Goal: Information Seeking & Learning: Learn about a topic

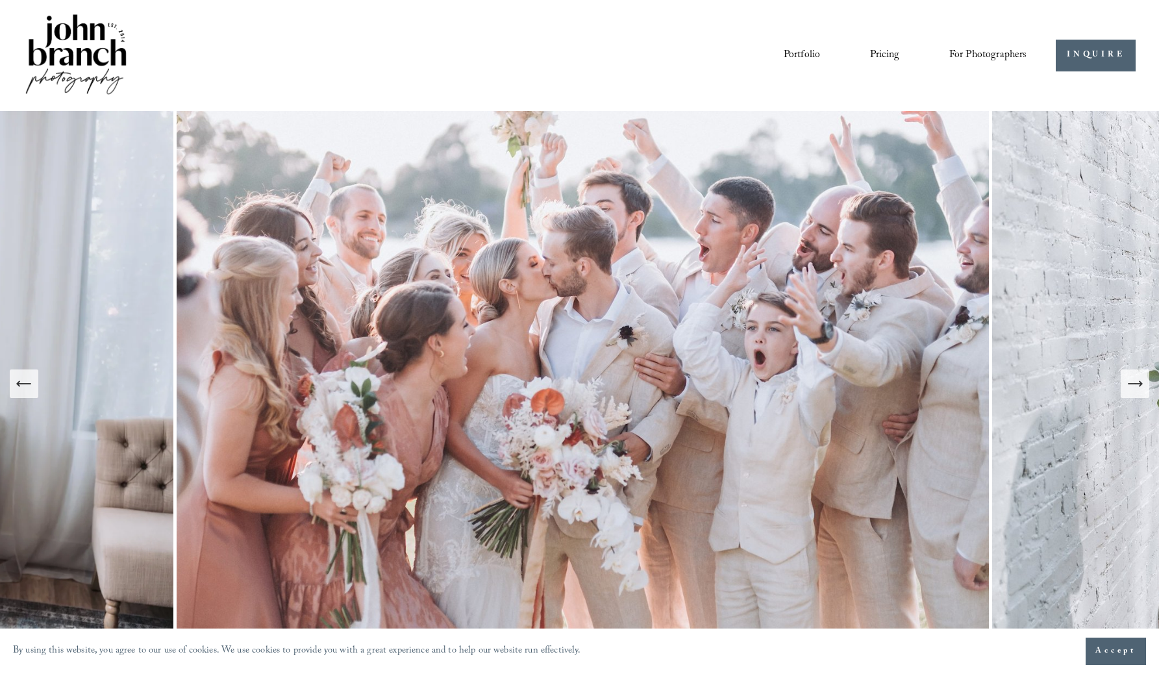
click at [873, 52] on link "Pricing" at bounding box center [884, 55] width 29 height 22
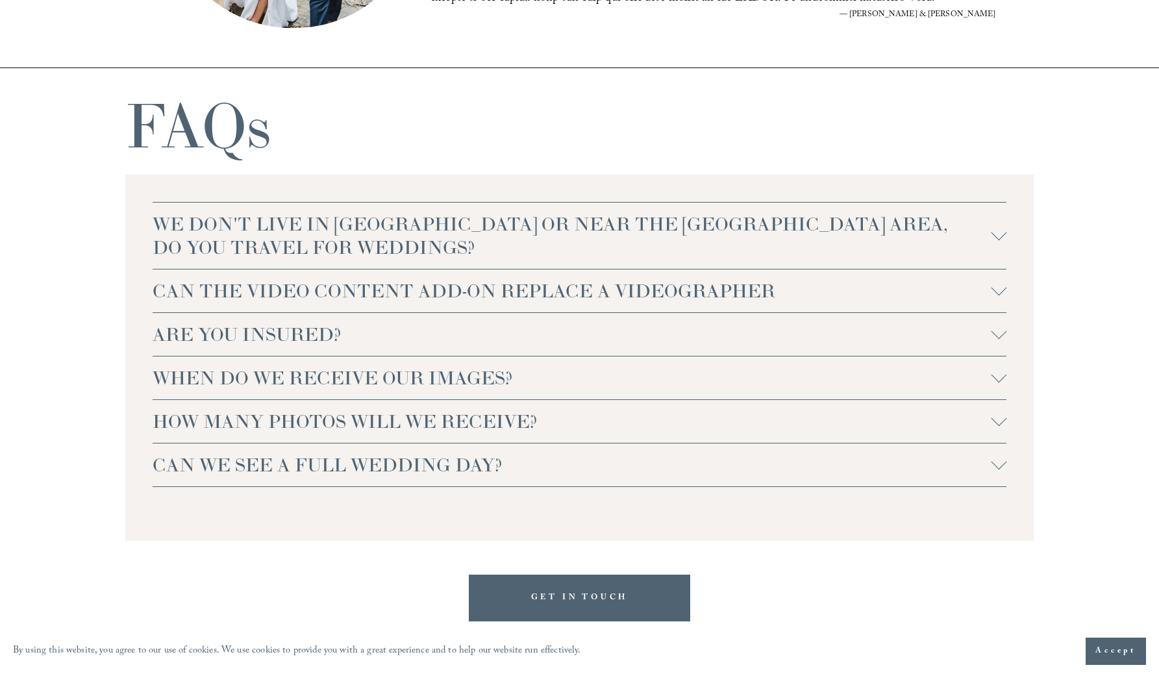
scroll to position [2737, 0]
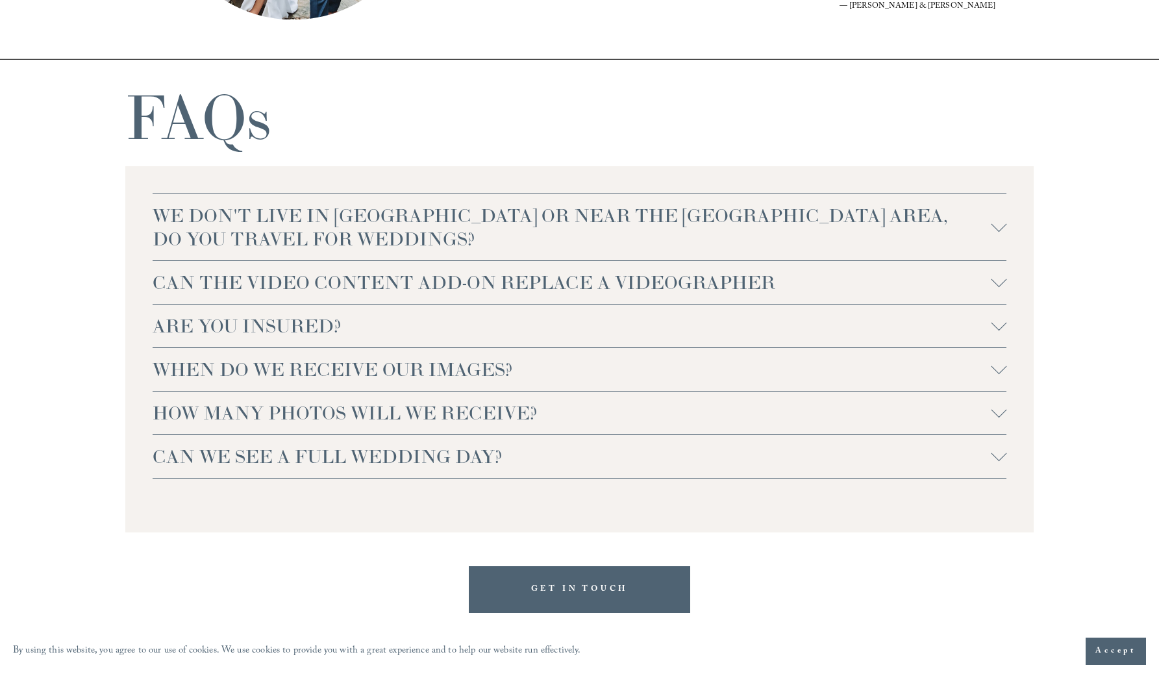
click at [267, 214] on span "WE DON'T LIVE IN NC OR NEAR THE RALEIGH AREA, DO YOU TRAVEL FOR WEDDINGS?" at bounding box center [572, 227] width 839 height 47
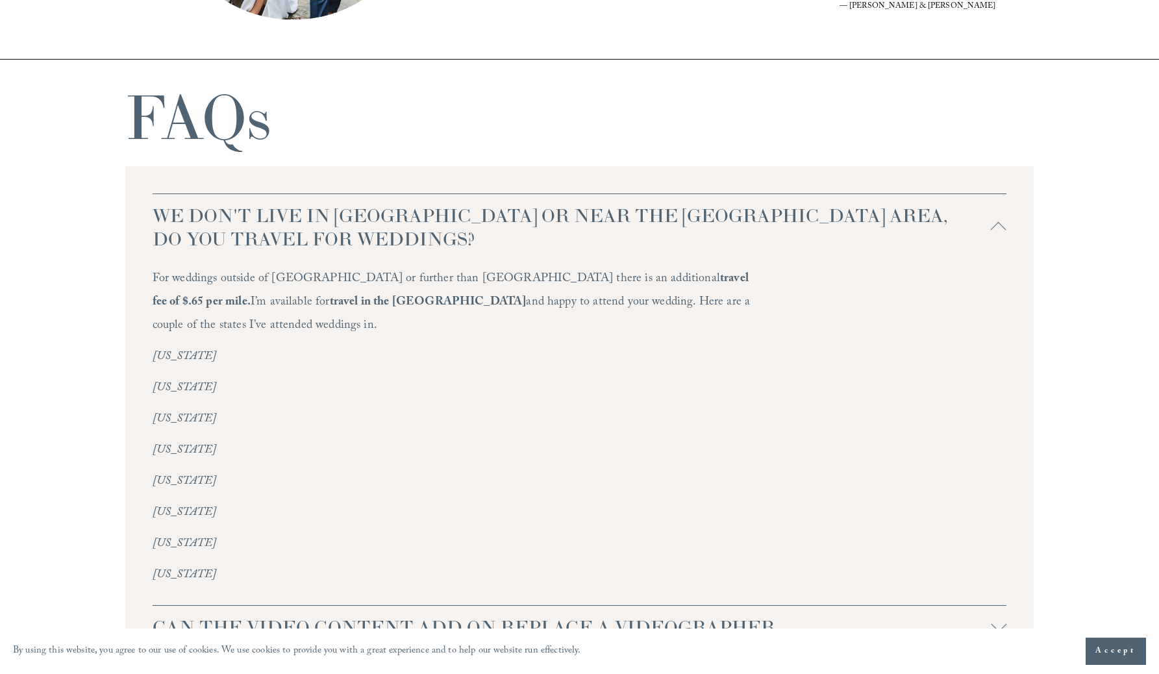
click at [239, 234] on span "WE DON'T LIVE IN NC OR NEAR THE RALEIGH AREA, DO YOU TRAVEL FOR WEDDINGS?" at bounding box center [572, 227] width 839 height 47
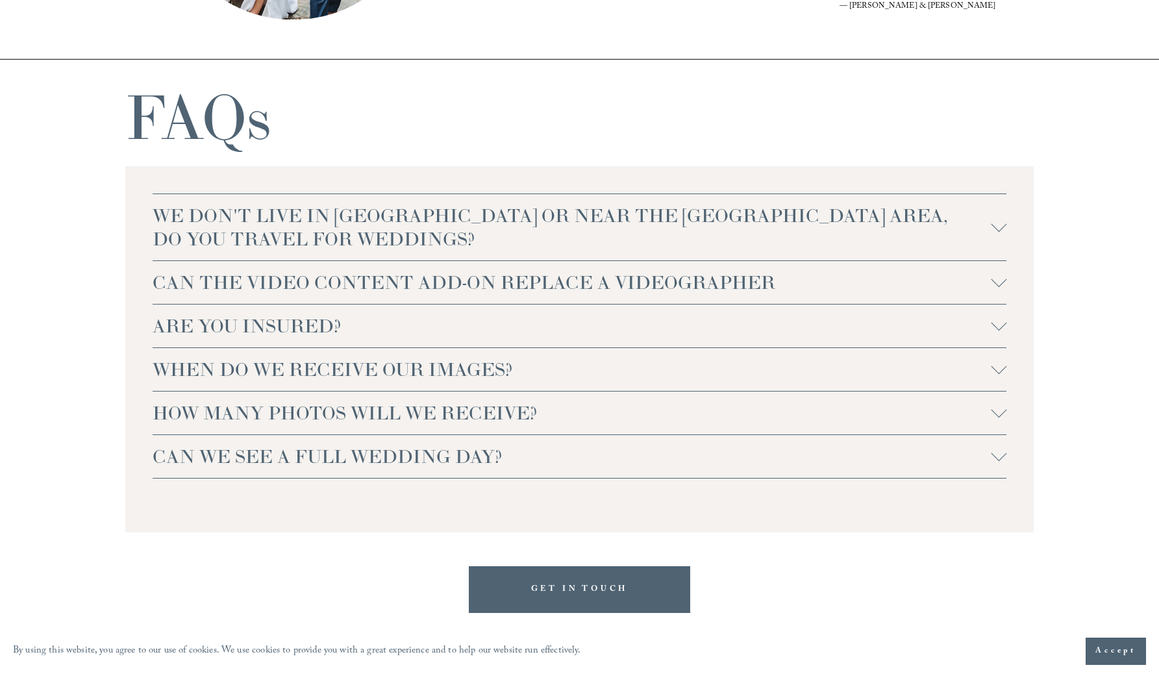
click at [273, 289] on span "CAN THE VIDEO CONTENT ADD-ON REPLACE A VIDEOGRAPHER" at bounding box center [572, 282] width 839 height 23
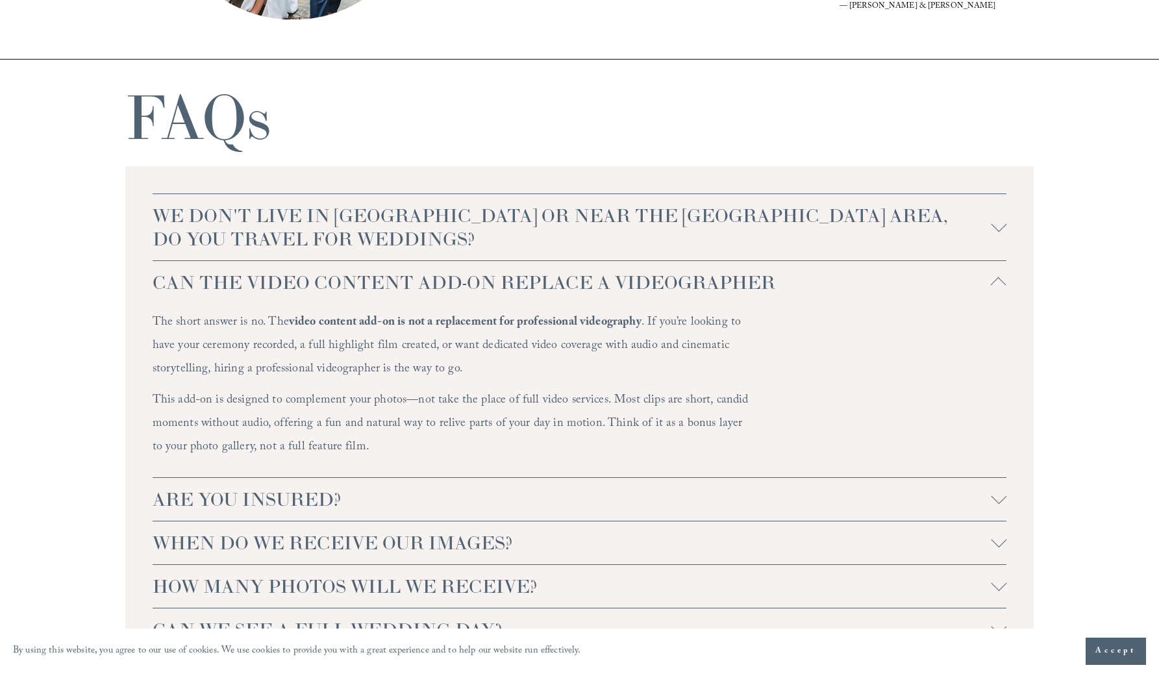
scroll to position [2999, 0]
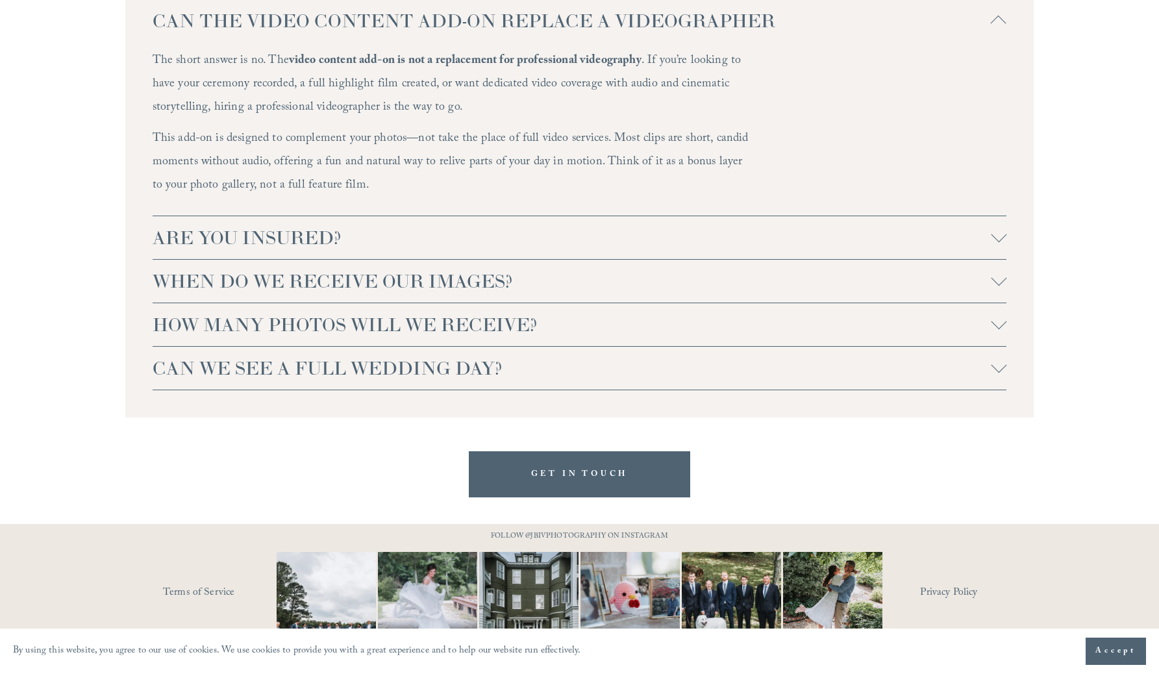
click at [243, 238] on span "ARE YOU INSURED?" at bounding box center [572, 237] width 839 height 23
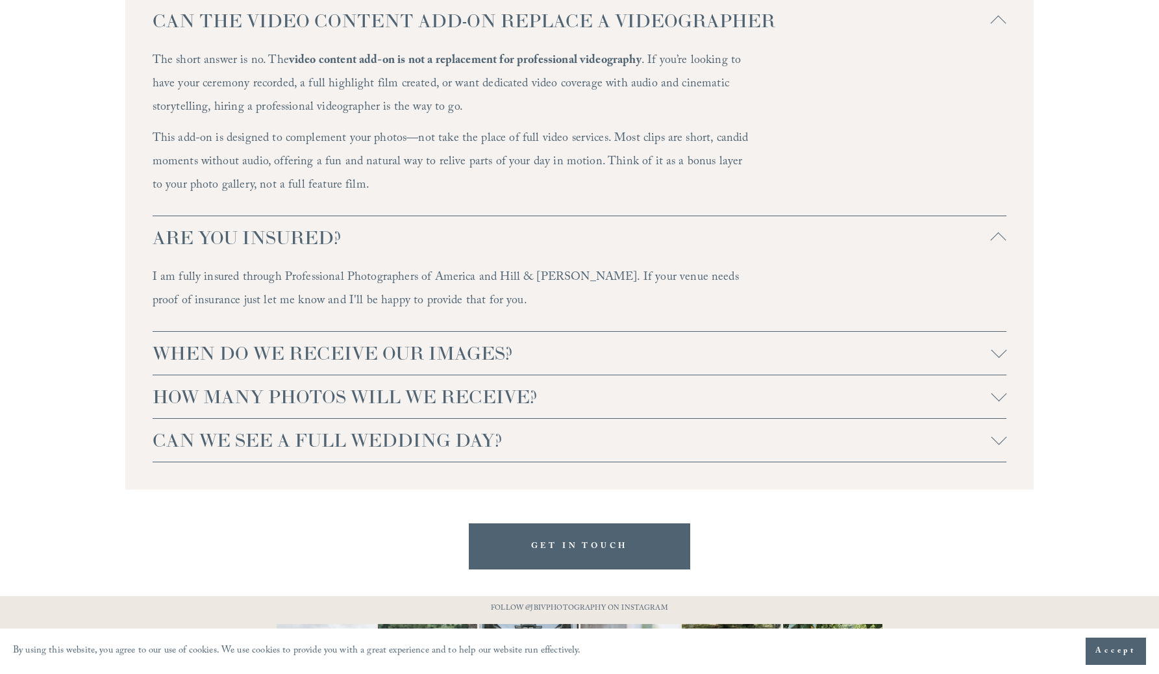
click at [328, 450] on span "CAN WE SEE A FULL WEDDING DAY?" at bounding box center [572, 439] width 839 height 23
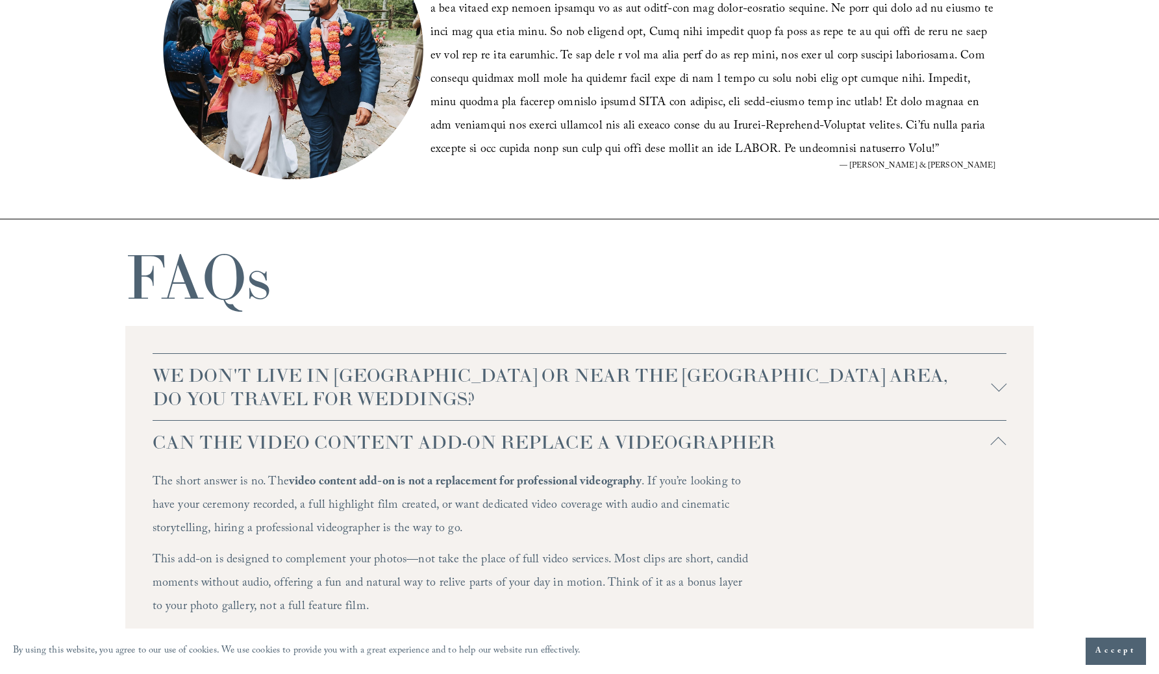
scroll to position [2699, 0]
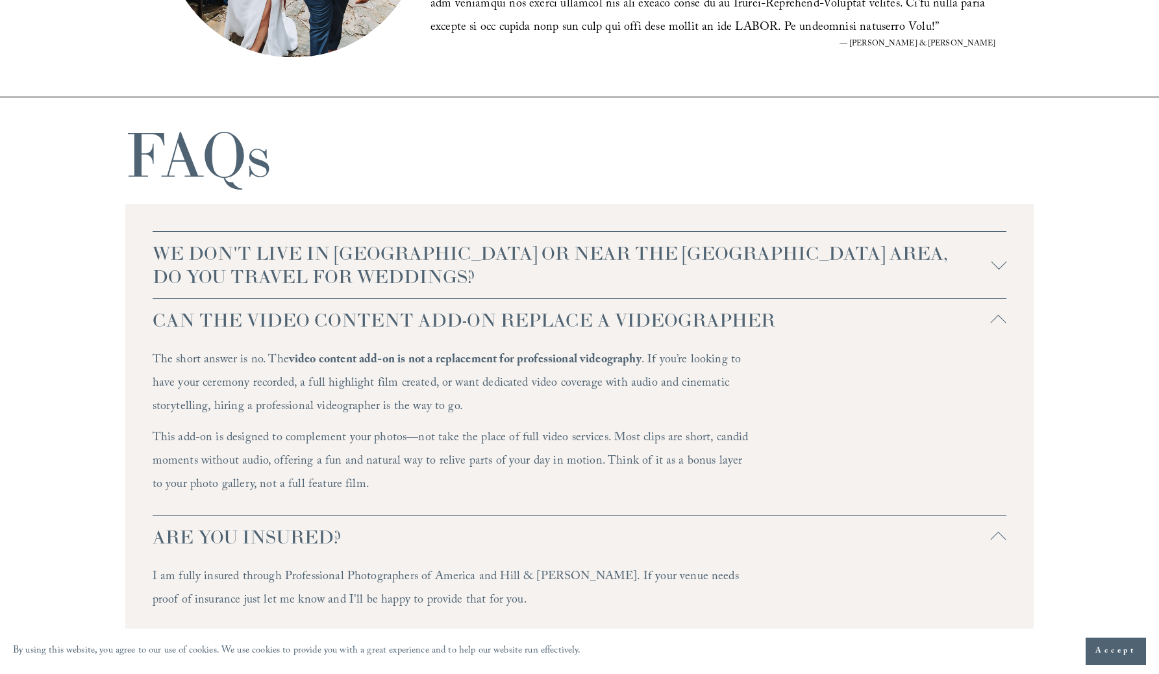
click at [195, 278] on span "WE DON'T LIVE IN NC OR NEAR THE RALEIGH AREA, DO YOU TRAVEL FOR WEDDINGS?" at bounding box center [572, 264] width 839 height 47
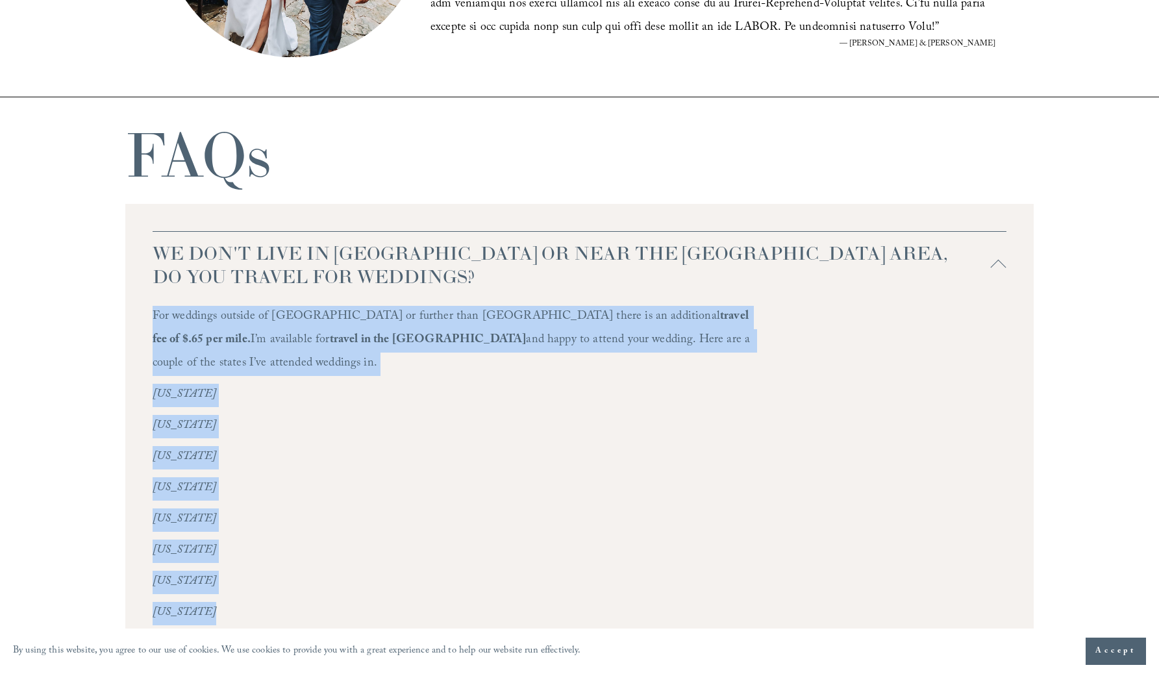
drag, startPoint x: 153, startPoint y: 317, endPoint x: 243, endPoint y: 608, distance: 305.1
click at [243, 608] on div "For weddings outside of NC or further than Greensboro there is an additional tr…" at bounding box center [452, 470] width 598 height 329
copy div "For weddings outside of NC or further than Greensboro there is an additional tr…"
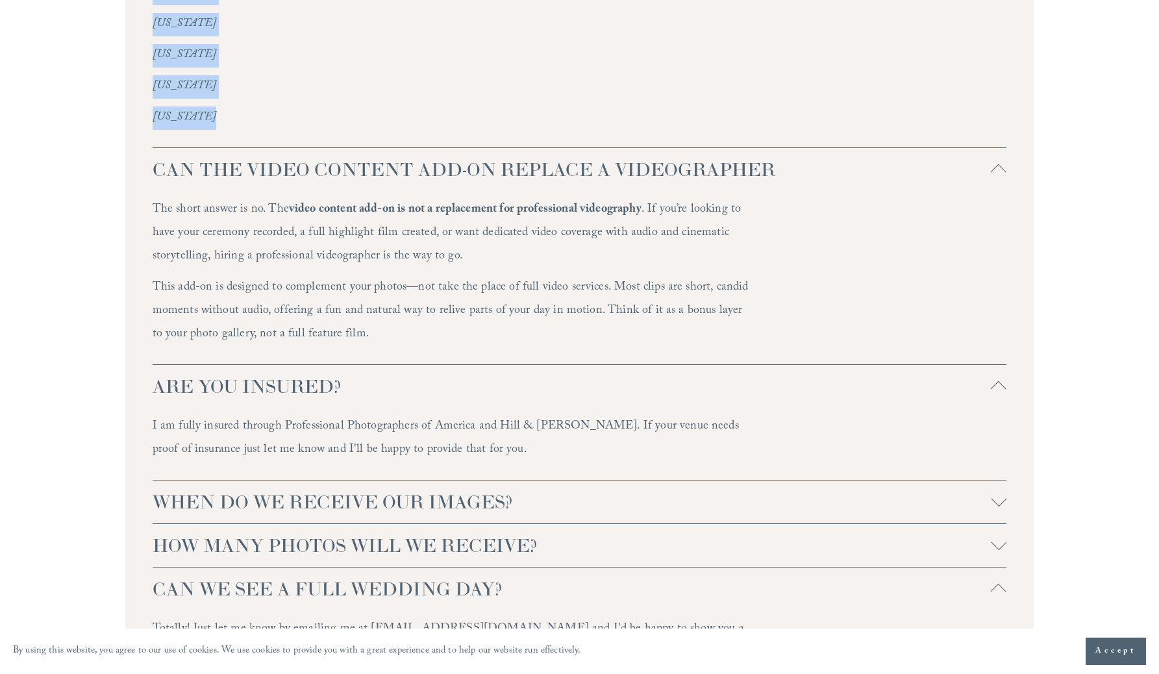
scroll to position [3196, 0]
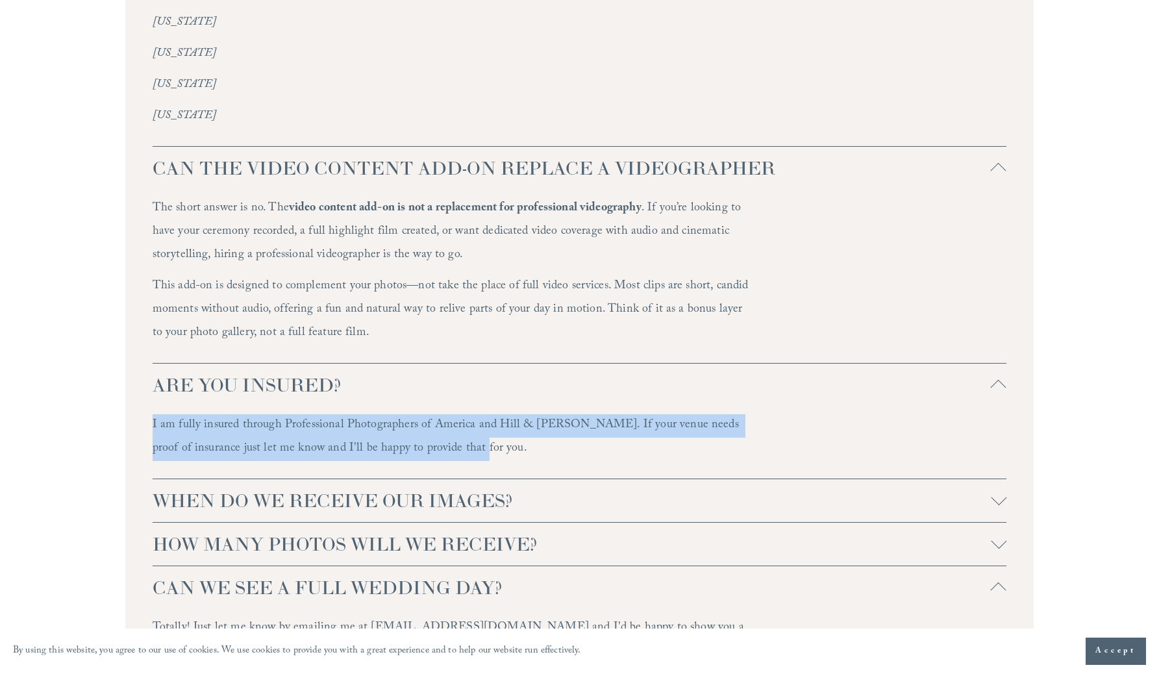
drag, startPoint x: 151, startPoint y: 403, endPoint x: 455, endPoint y: 436, distance: 306.1
click at [454, 436] on div "WE DON'T LIVE IN NC OR NEAR THE RALEIGH AREA, DO YOU TRAVEL FOR WEDDINGS? For w…" at bounding box center [579, 207] width 909 height 1001
copy p "I am fully insured through Professional Photographers of America and Hill & Ush…"
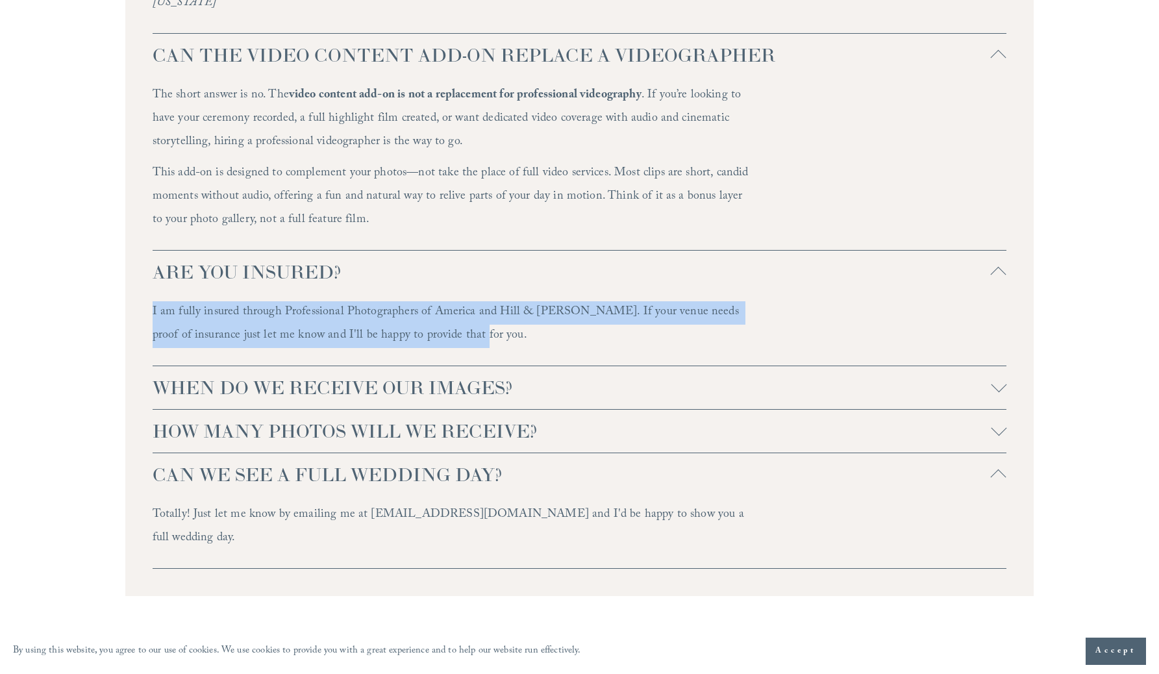
scroll to position [3314, 0]
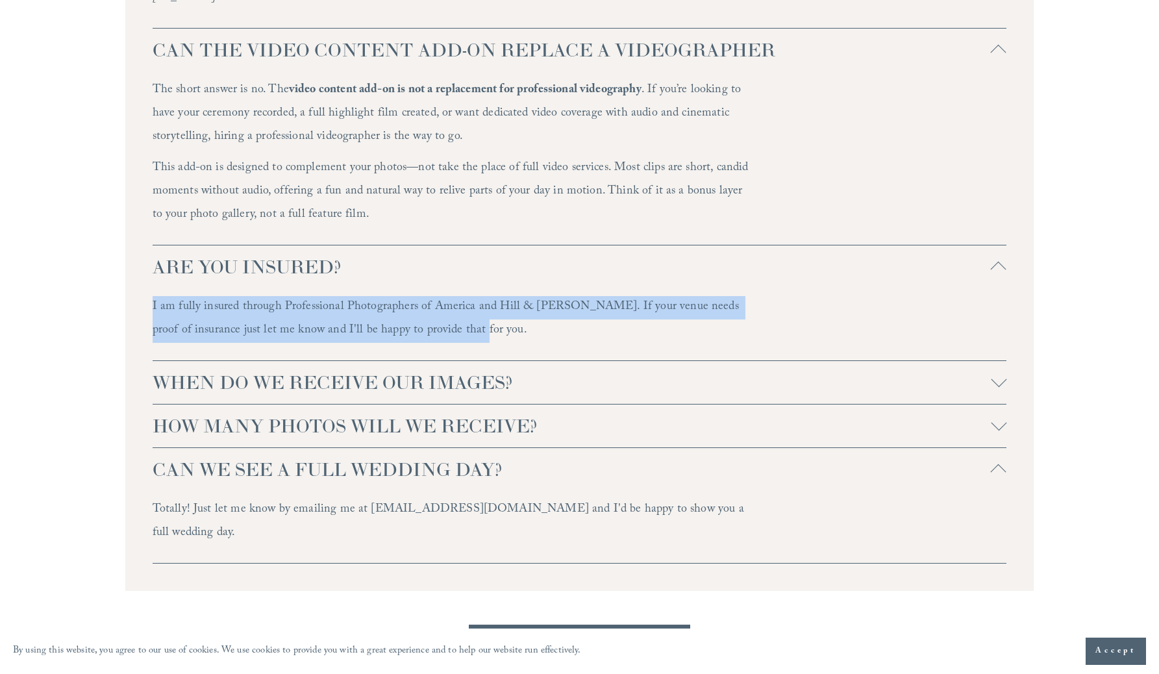
click at [441, 371] on span "WHEN DO WE RECEIVE OUR IMAGES?" at bounding box center [572, 382] width 839 height 23
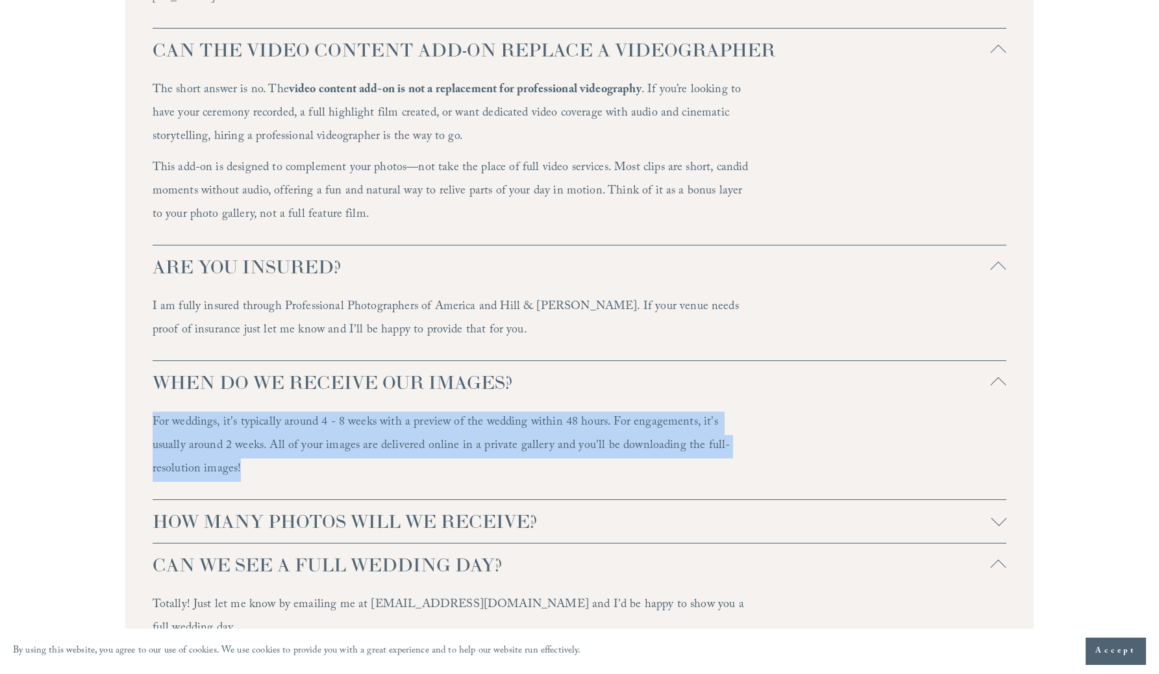
drag, startPoint x: 151, startPoint y: 404, endPoint x: 224, endPoint y: 466, distance: 96.2
click at [224, 466] on div "WE DON'T LIVE IN NC OR NEAR THE RALEIGH AREA, DO YOU TRAVEL FOR WEDDINGS? For w…" at bounding box center [579, 137] width 909 height 1097
copy p "For weddings, it's typically around 4 - 8 weeks with a preview of the wedding w…"
click at [313, 509] on span "HOW MANY PHOTOS WILL WE RECEIVE?" at bounding box center [572, 520] width 839 height 23
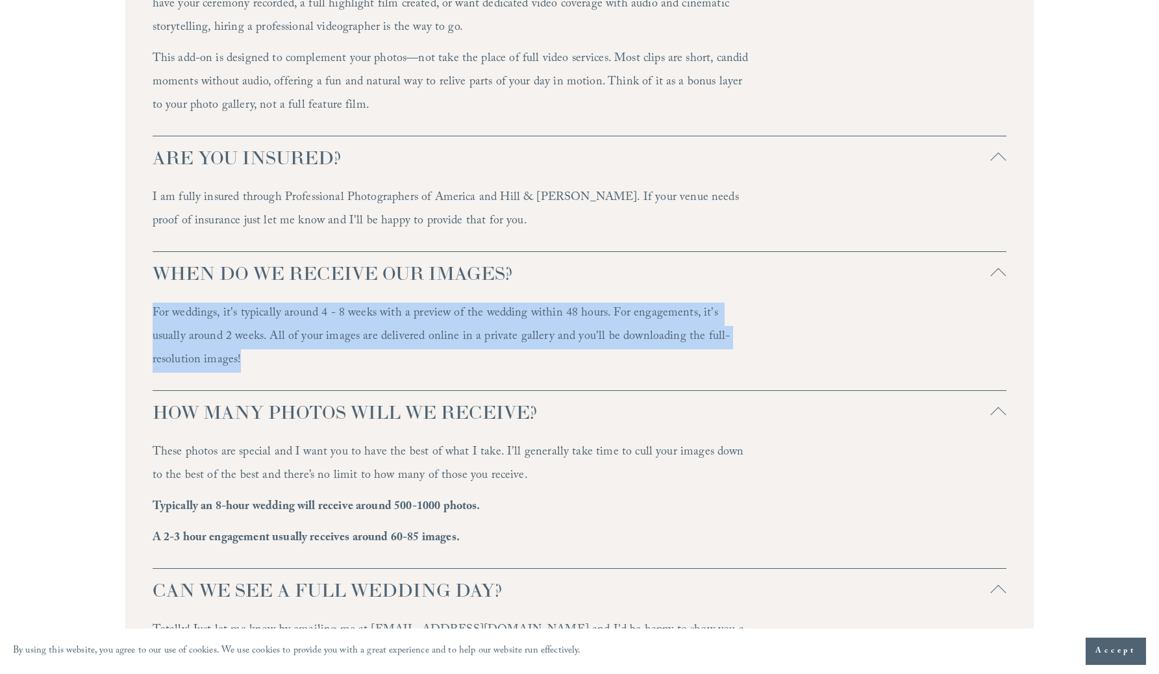
scroll to position [3574, 0]
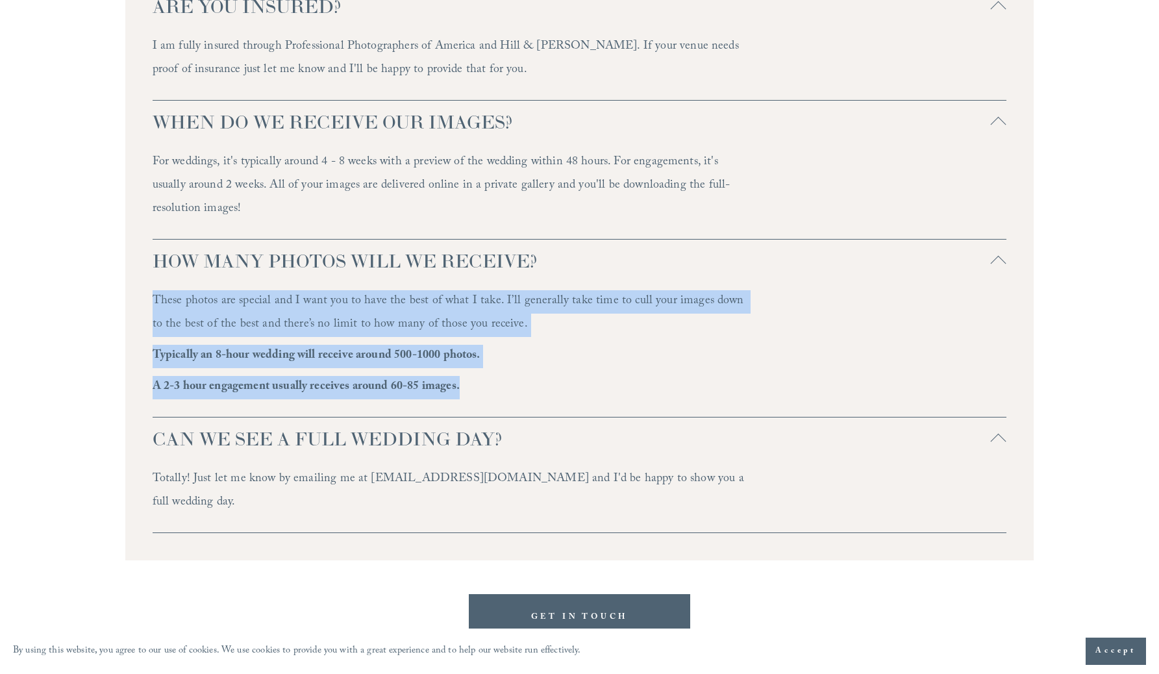
drag, startPoint x: 151, startPoint y: 277, endPoint x: 545, endPoint y: 386, distance: 409.4
copy div "These photos are special and I want you to have the best of what I take. I’ll g…"
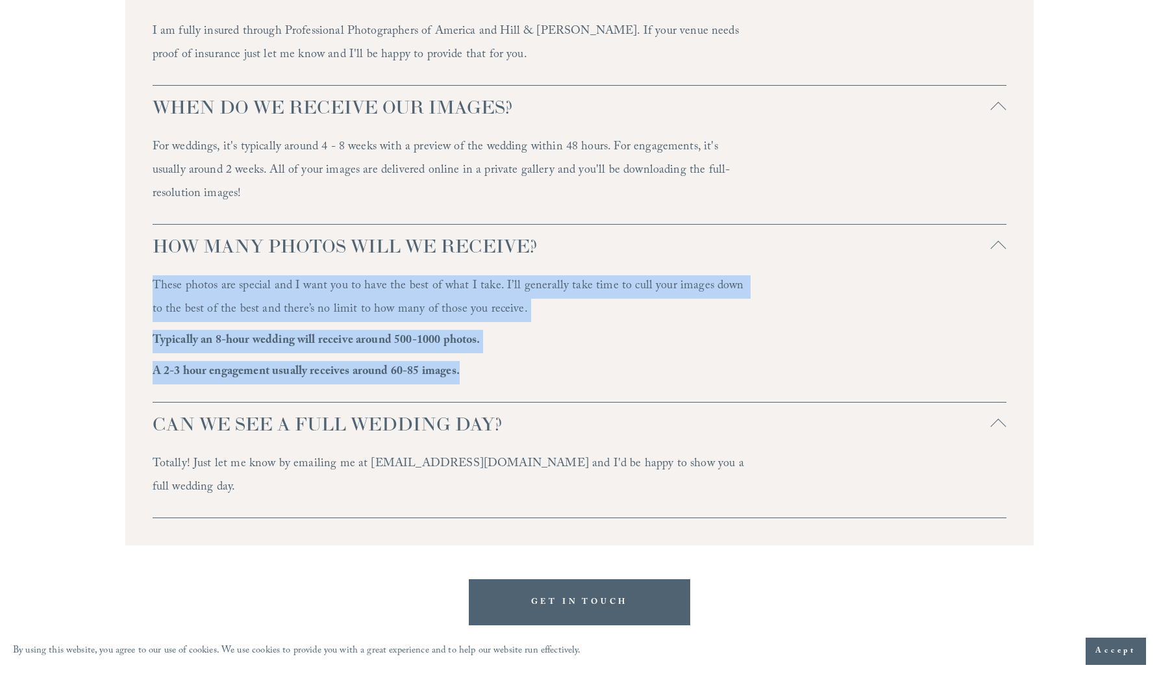
scroll to position [3596, 0]
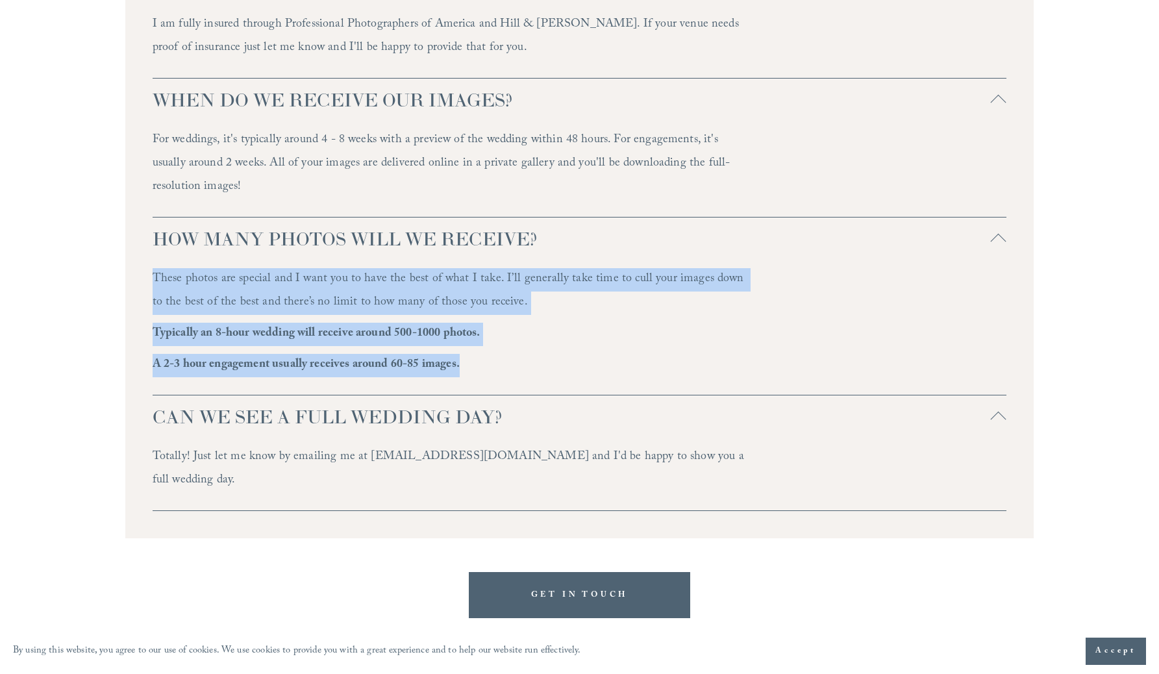
click at [458, 405] on span "CAN WE SEE A FULL WEDDING DAY?" at bounding box center [572, 416] width 839 height 23
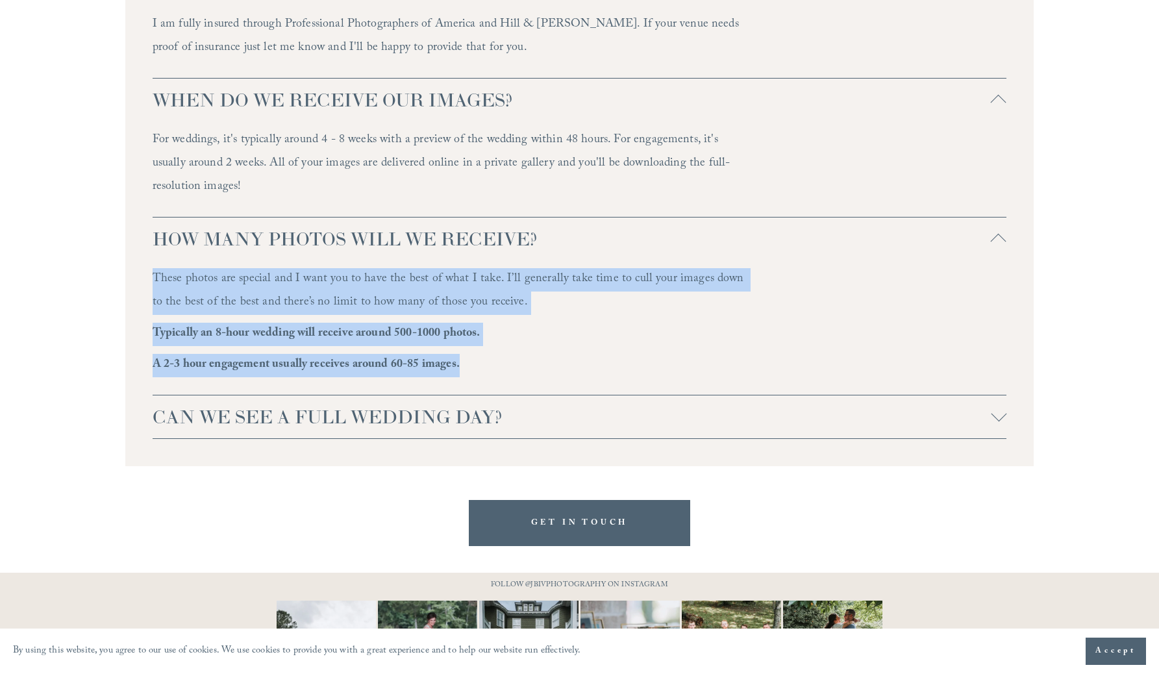
click at [411, 227] on span "HOW MANY PHOTOS WILL WE RECEIVE?" at bounding box center [572, 238] width 839 height 23
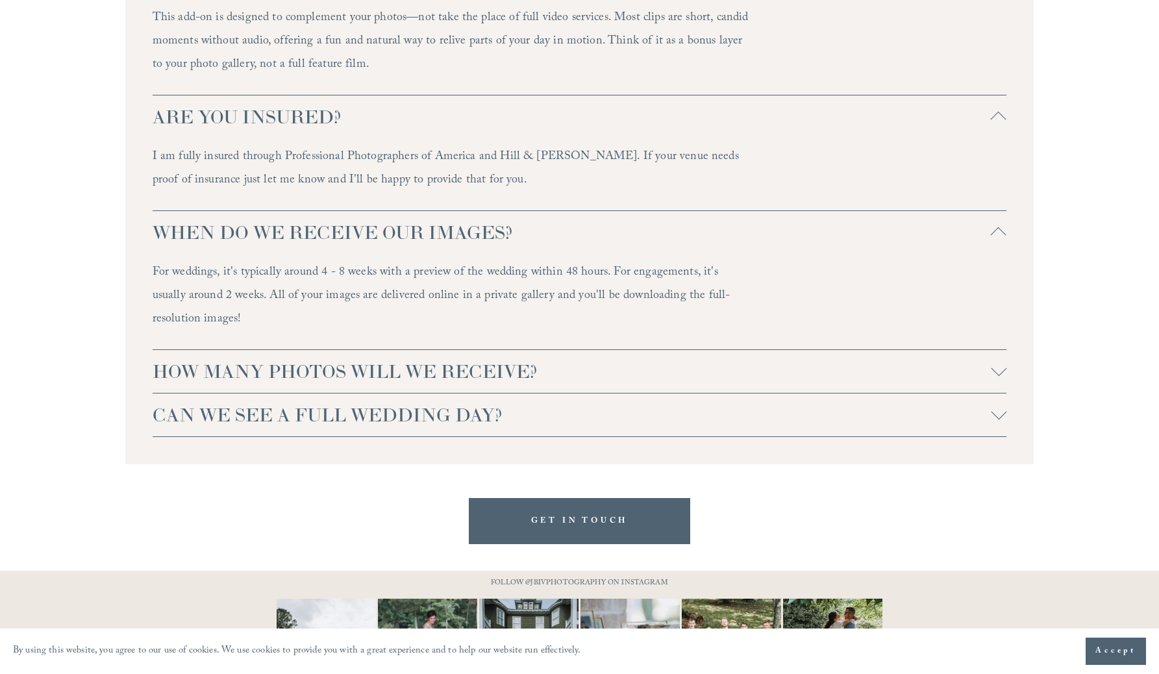
scroll to position [3518, 0]
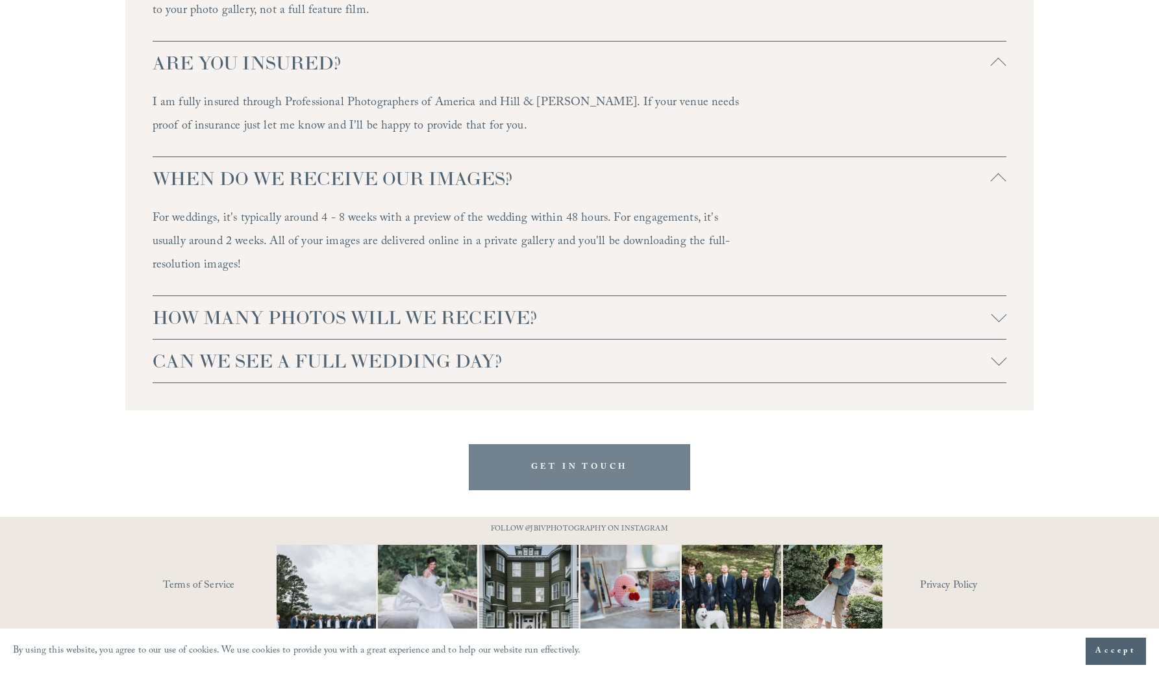
click at [580, 446] on link "GET IN TOUCH" at bounding box center [580, 467] width 222 height 46
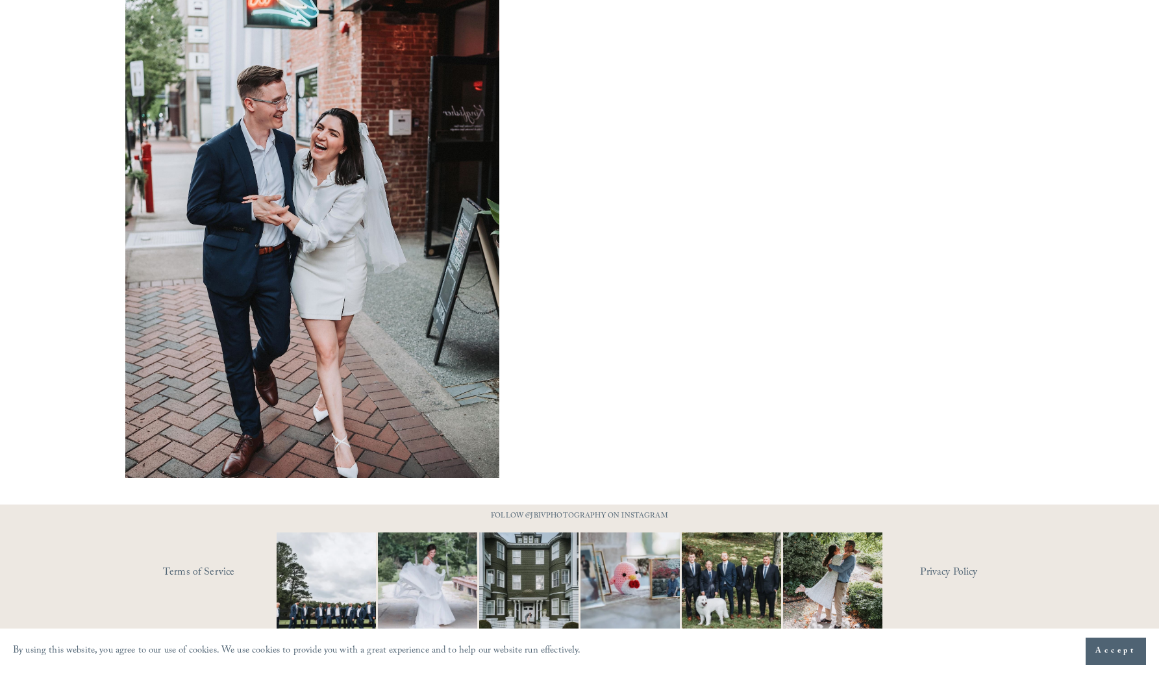
scroll to position [924, 0]
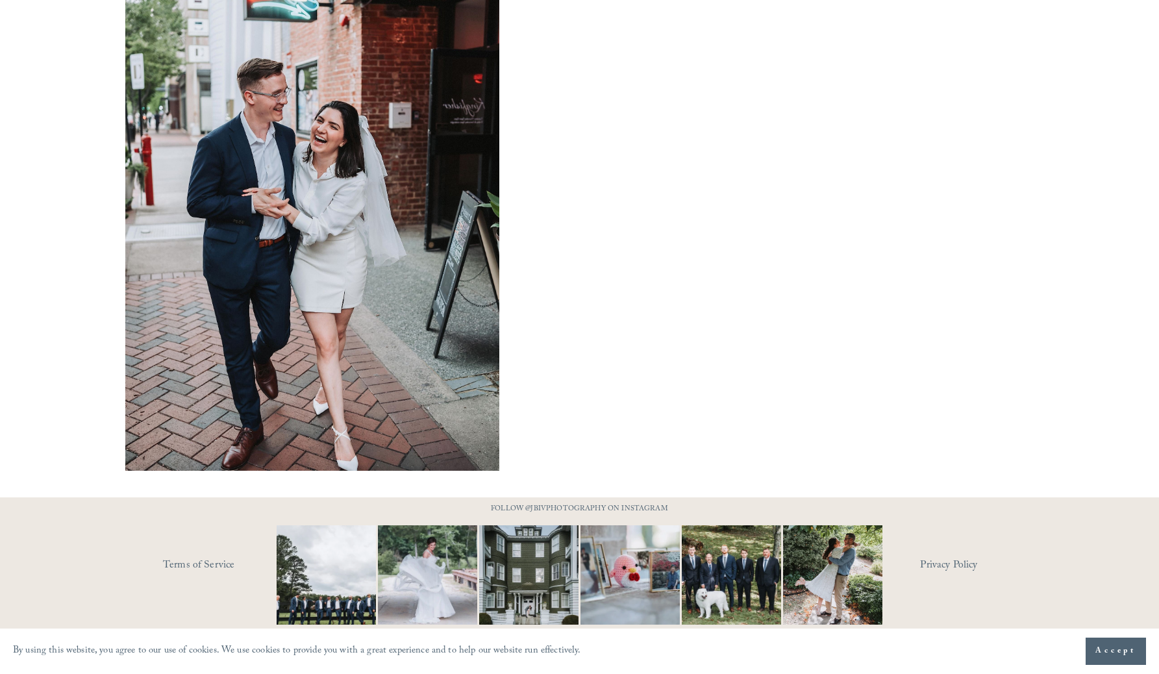
click at [1092, 641] on button "Accept" at bounding box center [1115, 650] width 60 height 27
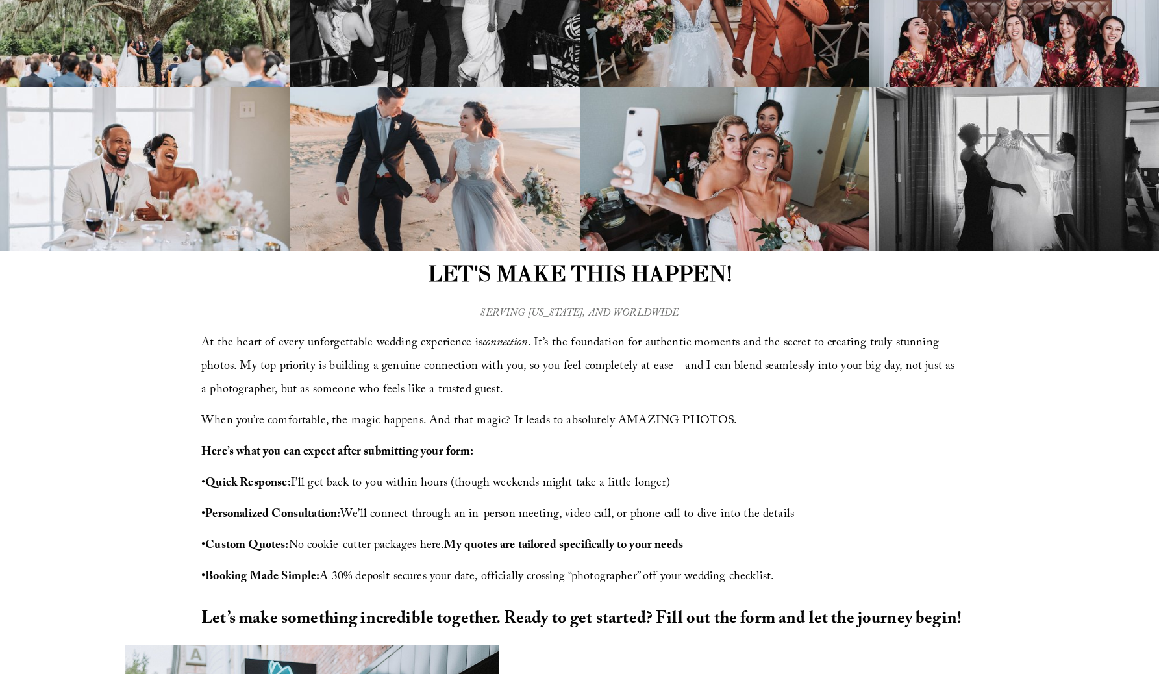
scroll to position [0, 0]
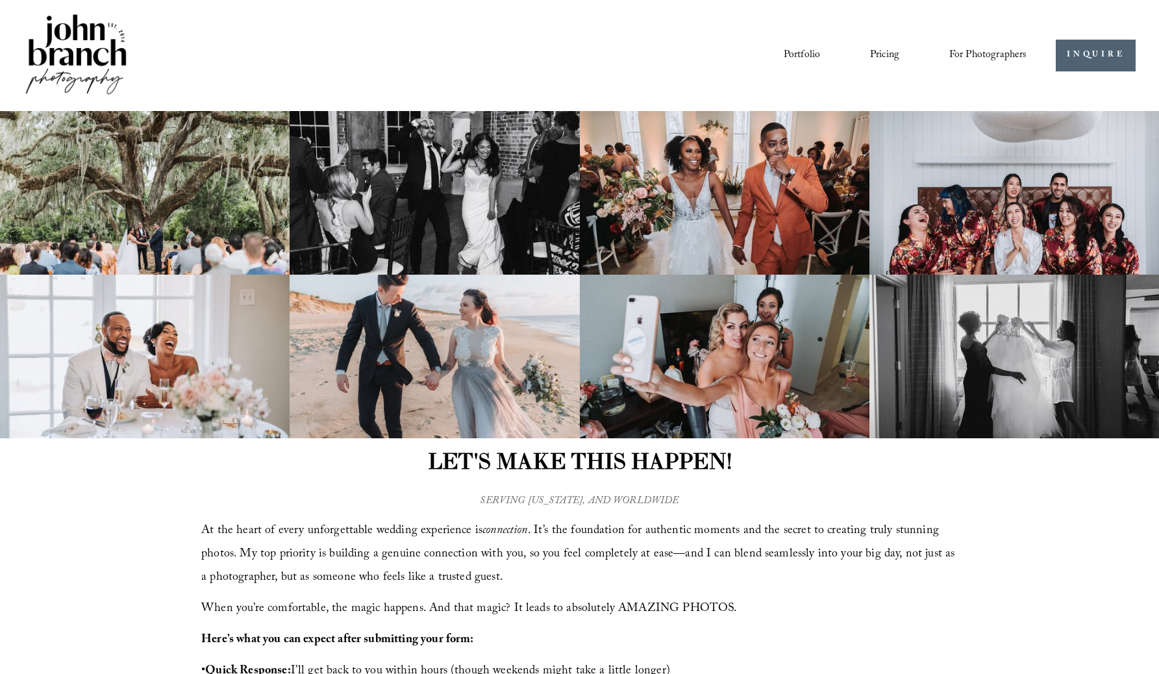
click at [807, 53] on link "Portfolio" at bounding box center [801, 55] width 36 height 22
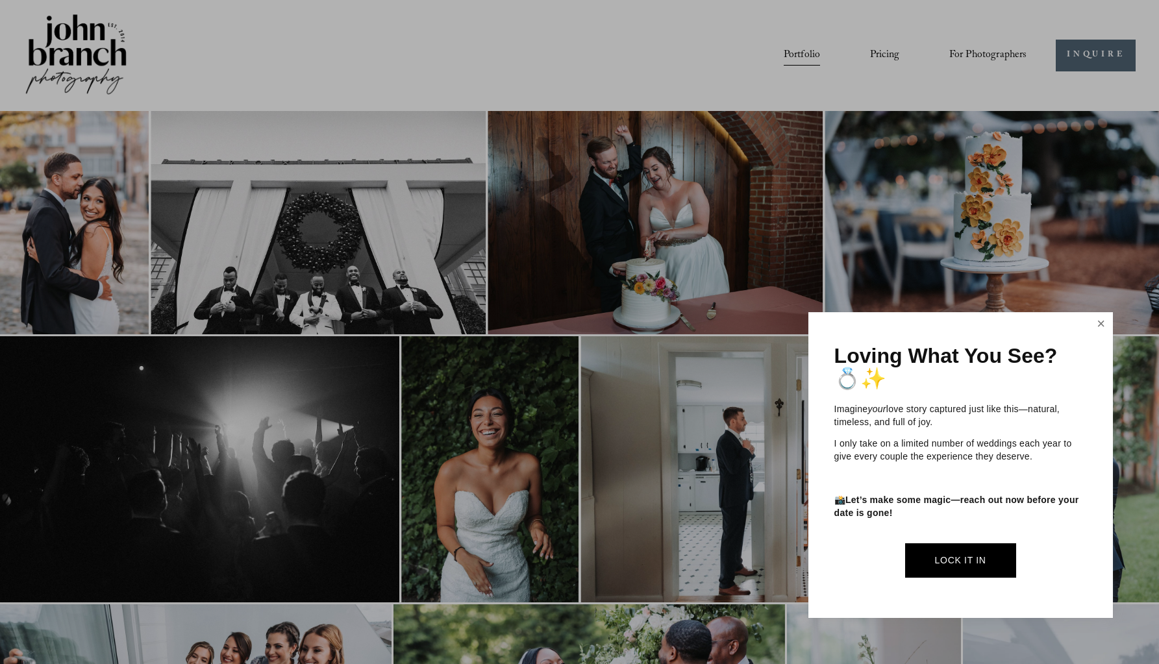
click at [1102, 329] on link "Close" at bounding box center [1100, 324] width 19 height 21
